Goal: Information Seeking & Learning: Learn about a topic

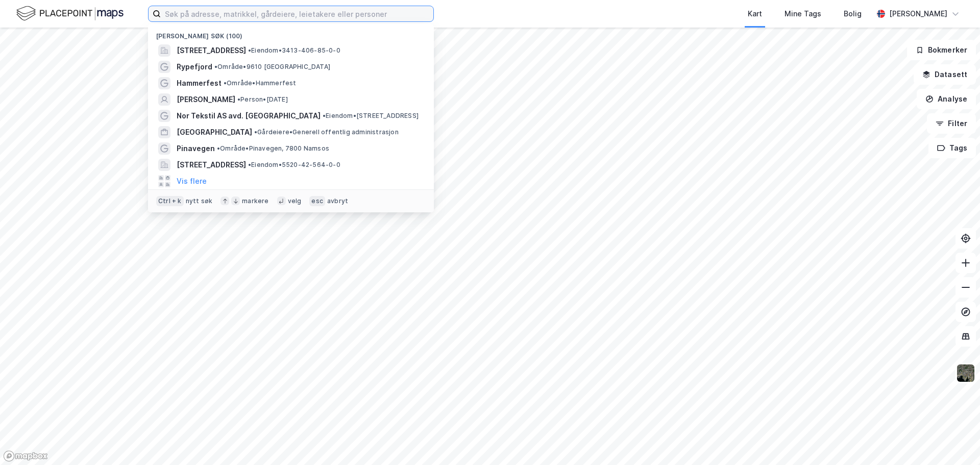
click at [245, 11] on input at bounding box center [297, 13] width 273 height 15
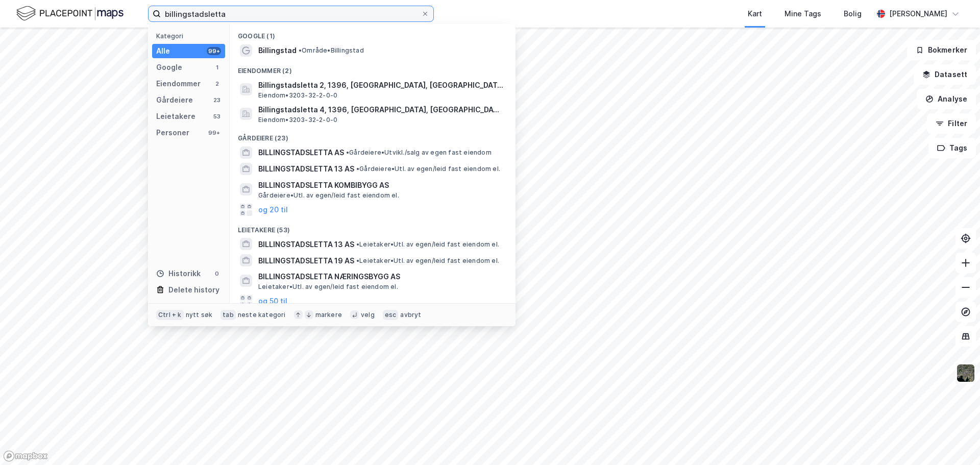
type input "billingstadsletta"
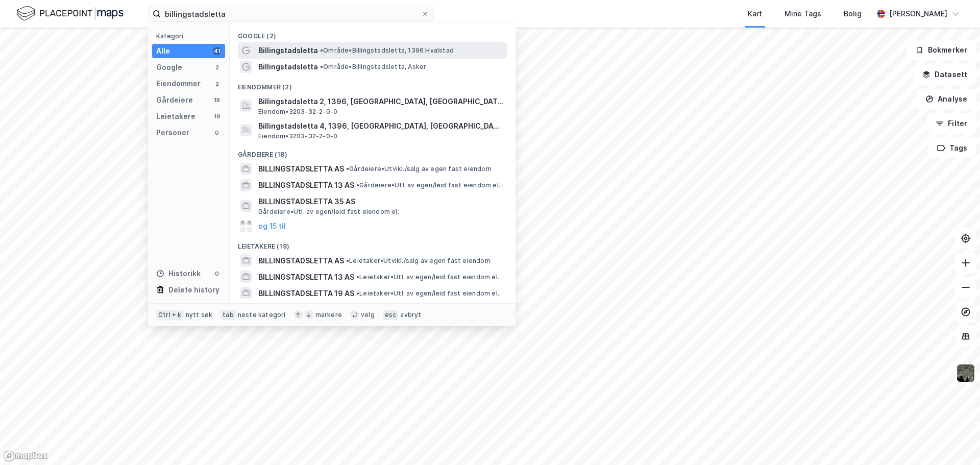
click at [273, 54] on span "Billingstadsletta" at bounding box center [288, 50] width 60 height 12
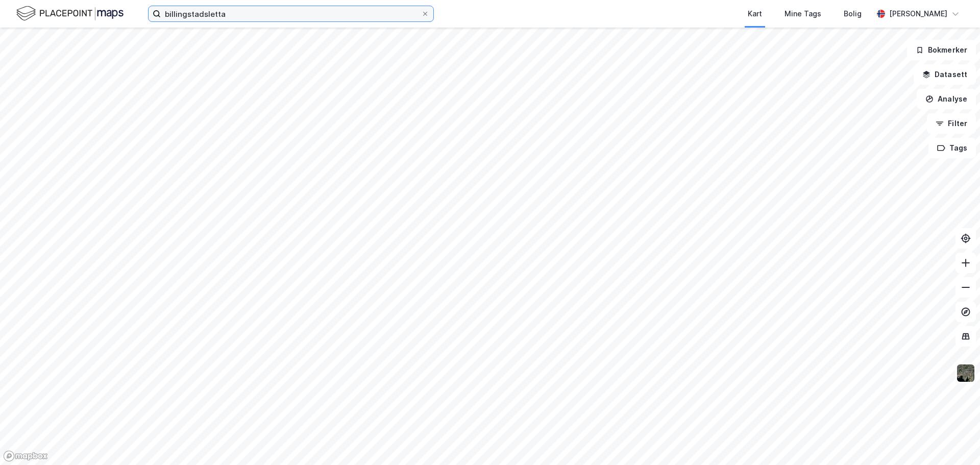
click at [259, 16] on input "billingstadsletta" at bounding box center [291, 13] width 260 height 15
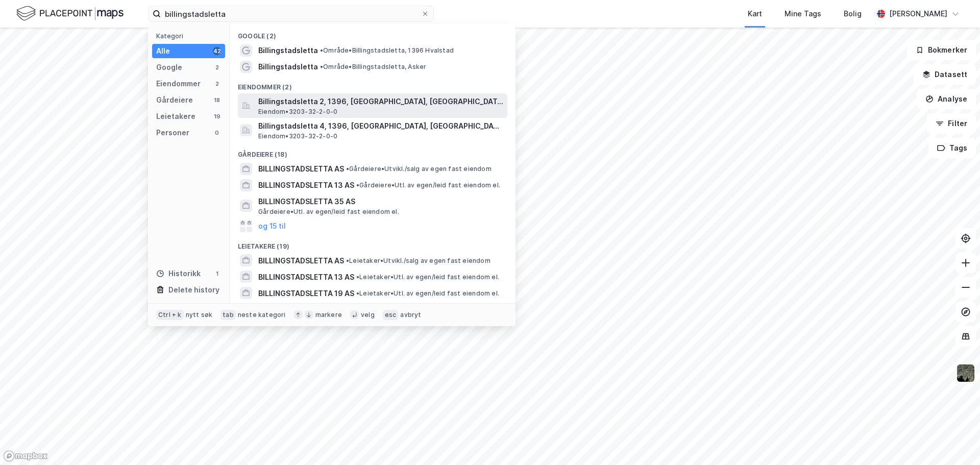
click at [306, 103] on span "Billingstadsletta 2, 1396, [GEOGRAPHIC_DATA], [GEOGRAPHIC_DATA]" at bounding box center [380, 101] width 245 height 12
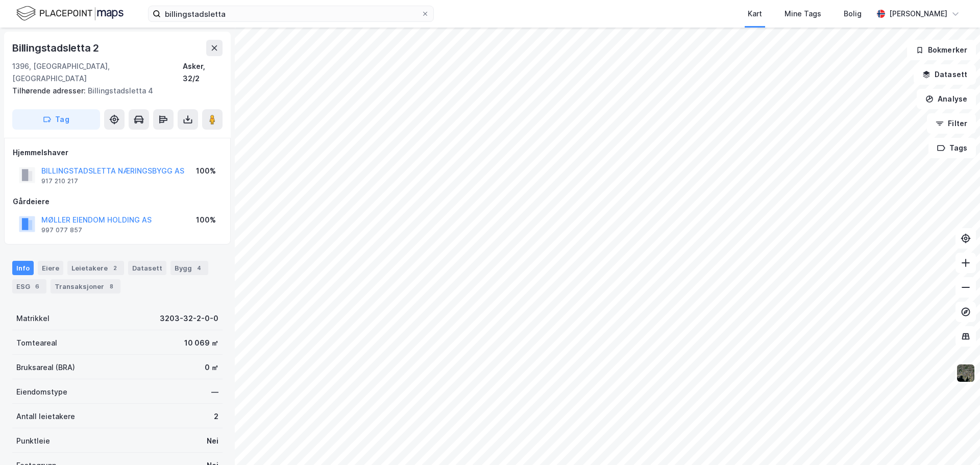
click at [379, 465] on html "billingstadsletta Kart Mine Tags Bolig [PERSON_NAME] Billingstadsletta 2 1396, …" at bounding box center [490, 232] width 980 height 465
